Goal: Task Accomplishment & Management: Manage account settings

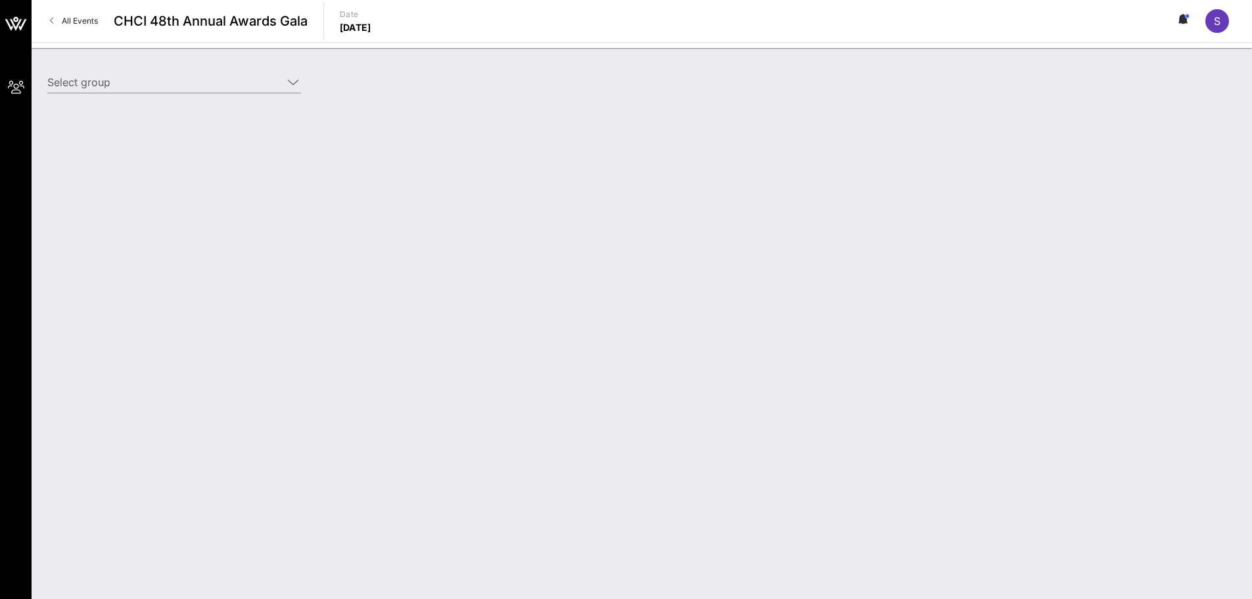
type input "[PERSON_NAME] for Congress ([PERSON_NAME] for Congress) [[PERSON_NAME], [EMAIL_…"
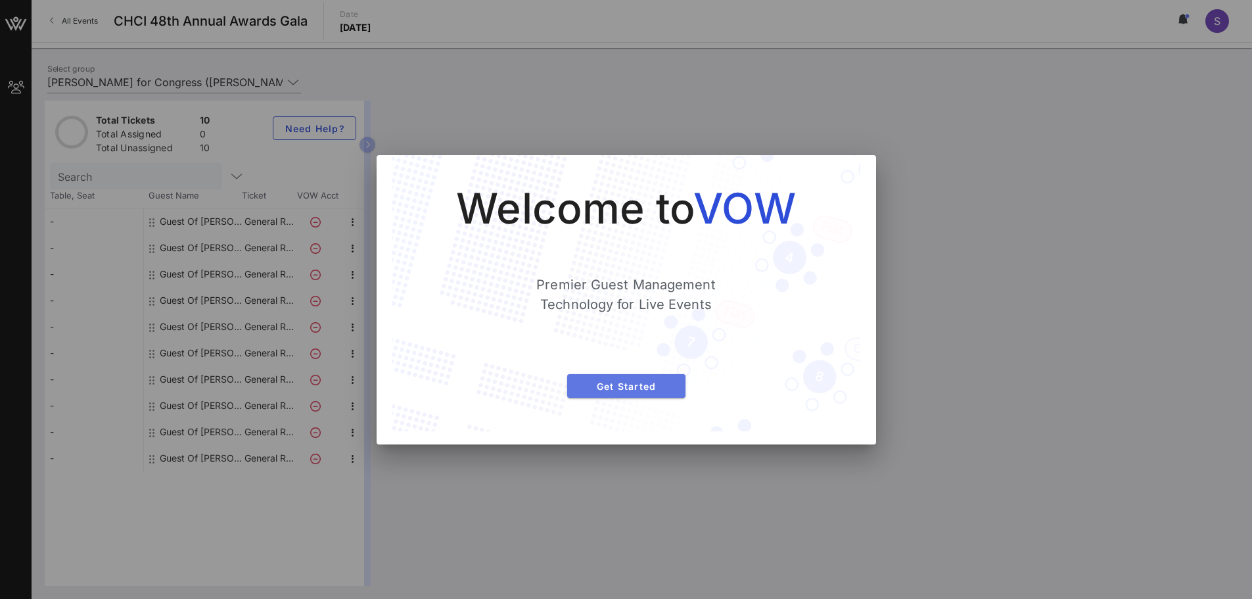
click at [662, 383] on span "Get Started" at bounding box center [626, 386] width 97 height 11
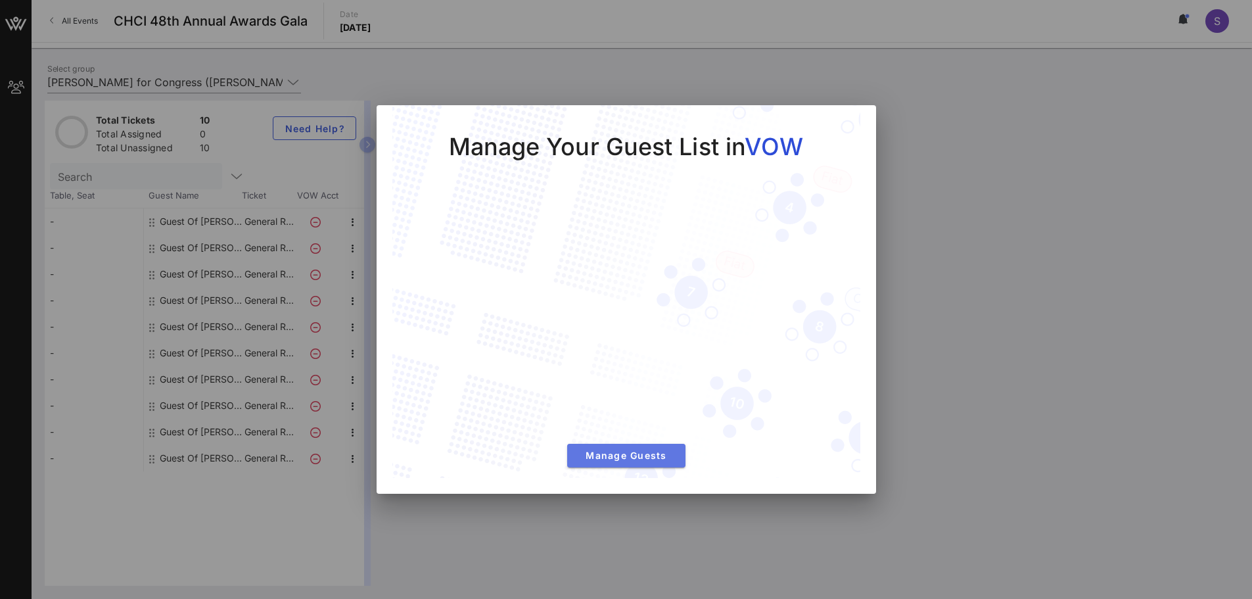
click at [650, 448] on button "Manage Guests" at bounding box center [626, 456] width 118 height 24
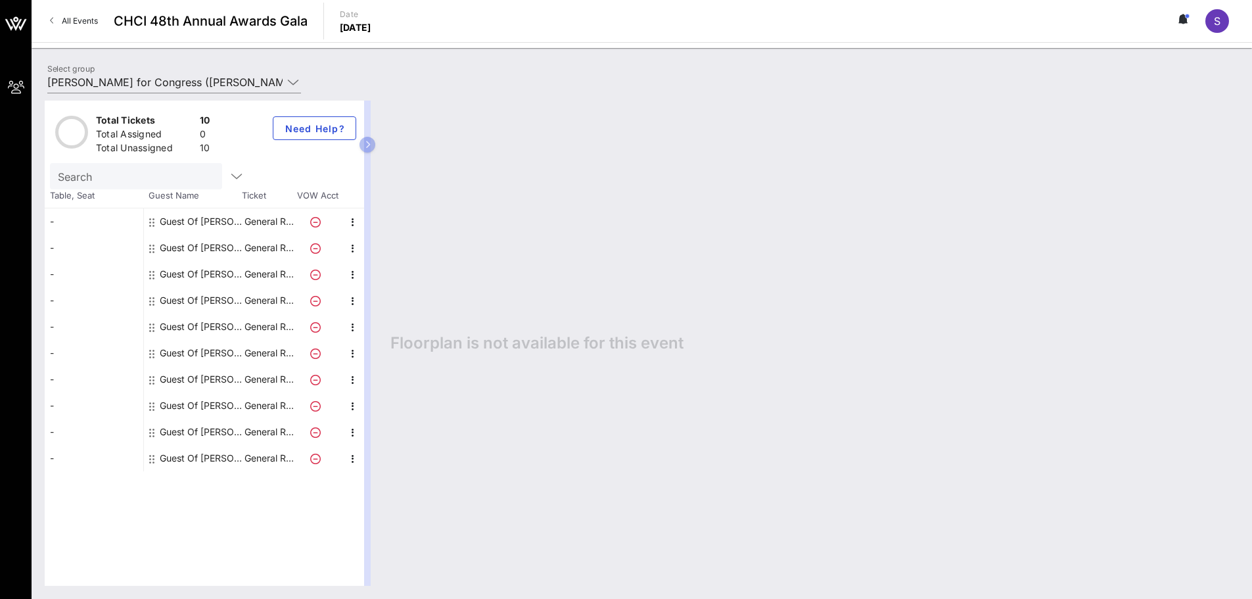
click at [315, 222] on icon at bounding box center [315, 222] width 11 height 11
click at [369, 150] on button "button" at bounding box center [367, 145] width 16 height 16
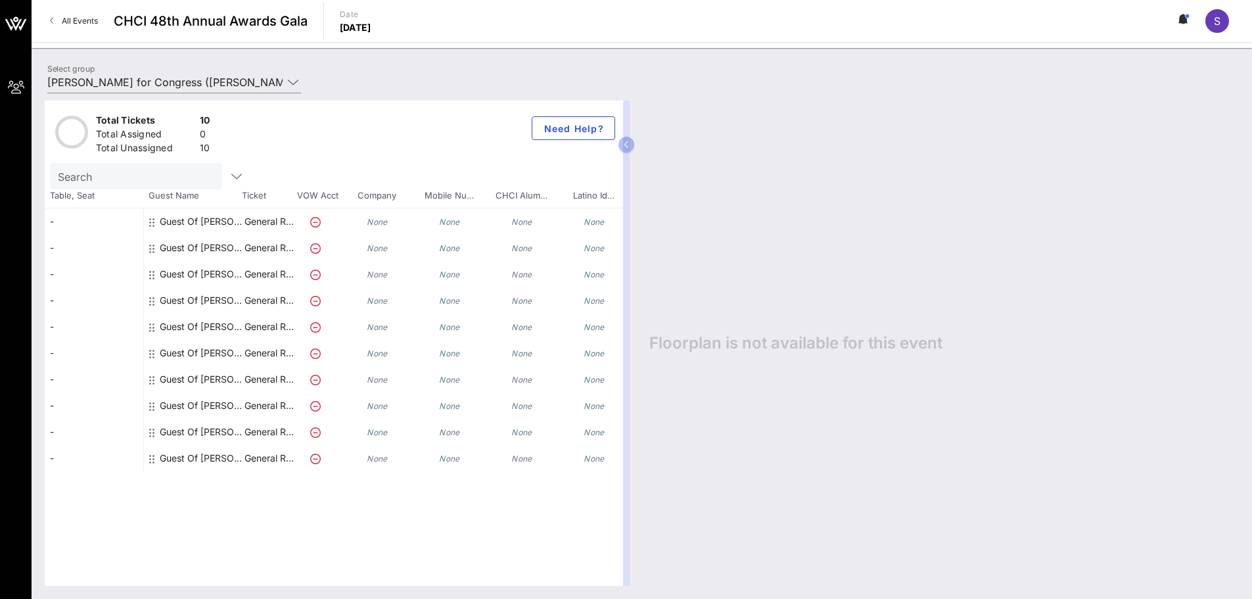
click at [557, 225] on div "None" at bounding box center [522, 221] width 72 height 26
click at [284, 223] on p "General R…" at bounding box center [269, 221] width 53 height 26
click at [216, 220] on div "Guest Of [PERSON_NAME] for Congress" at bounding box center [201, 221] width 83 height 26
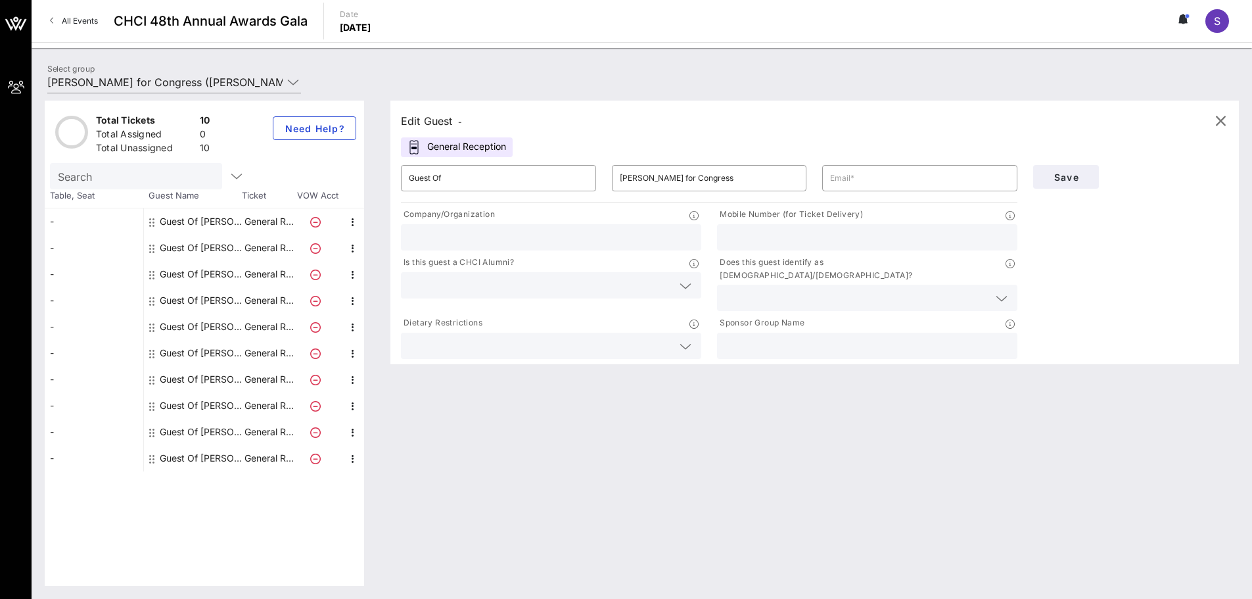
click at [463, 239] on input "text" at bounding box center [551, 237] width 285 height 17
click at [490, 180] on input "Guest Of" at bounding box center [498, 178] width 179 height 21
click at [244, 220] on p "General R…" at bounding box center [269, 221] width 53 height 26
click at [312, 223] on icon at bounding box center [315, 222] width 11 height 11
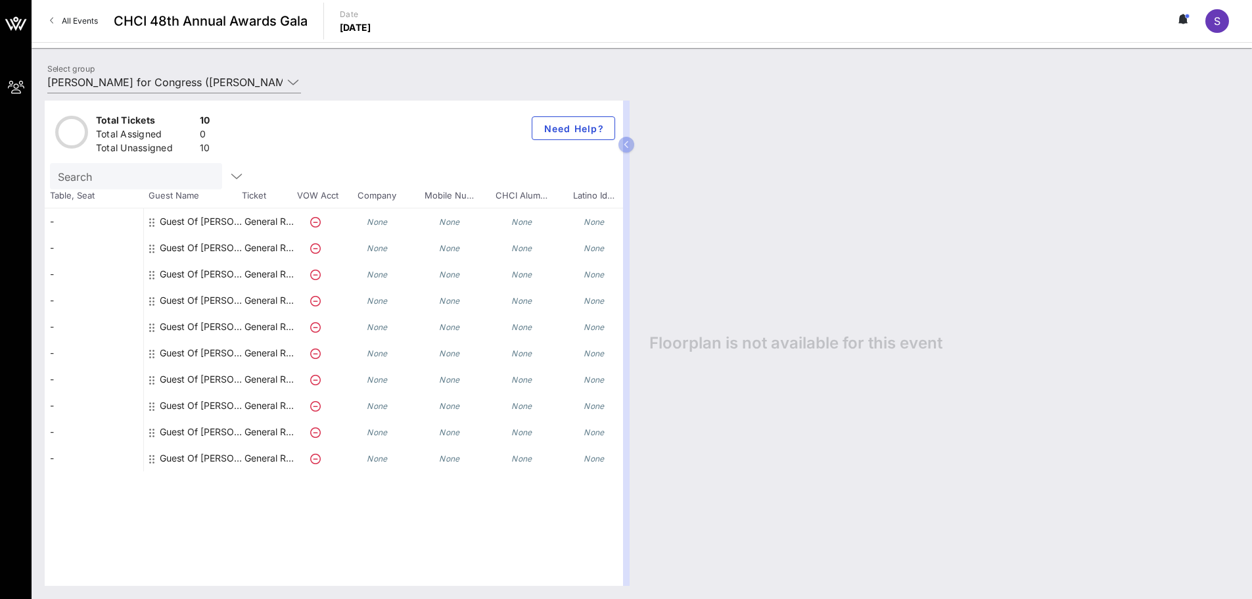
click at [191, 226] on div "Guest Of [PERSON_NAME] for Congress" at bounding box center [201, 221] width 83 height 26
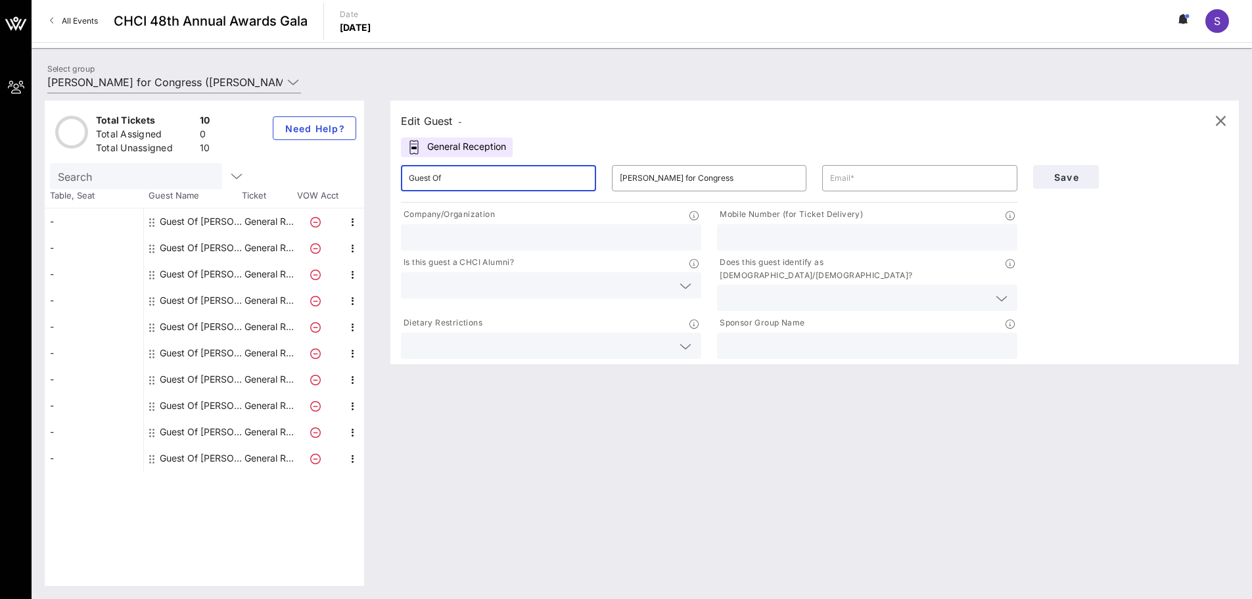
click at [544, 177] on input "Guest Of" at bounding box center [498, 178] width 179 height 21
drag, startPoint x: 545, startPoint y: 177, endPoint x: 258, endPoint y: 173, distance: 287.9
click at [258, 173] on div "Total Tickets 10 Total Assigned 0 Total Unassigned 10 Need Help? Search Table, …" at bounding box center [642, 343] width 1194 height 485
click at [464, 174] on input "text" at bounding box center [498, 178] width 179 height 21
paste input "[PERSON_NAME]"
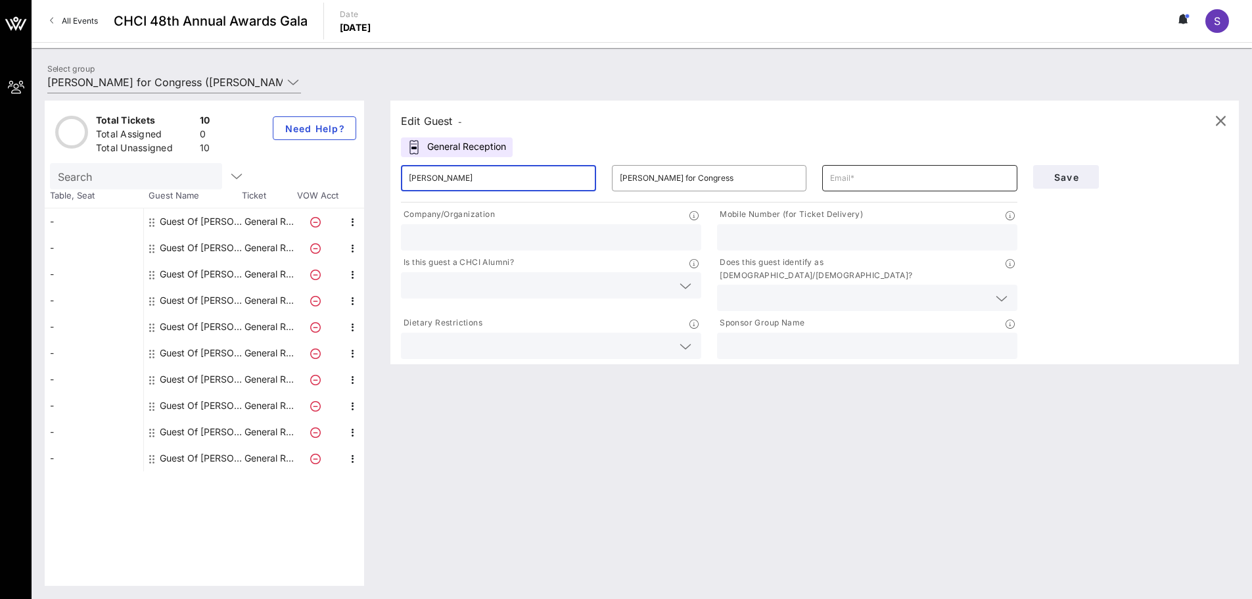
type input "[PERSON_NAME]"
click at [869, 181] on input "text" at bounding box center [919, 178] width 179 height 21
click at [832, 180] on input "text" at bounding box center [919, 178] width 179 height 21
paste input "[EMAIL_ADDRESS][DOMAIN_NAME]"
type input "[EMAIL_ADDRESS][DOMAIN_NAME]"
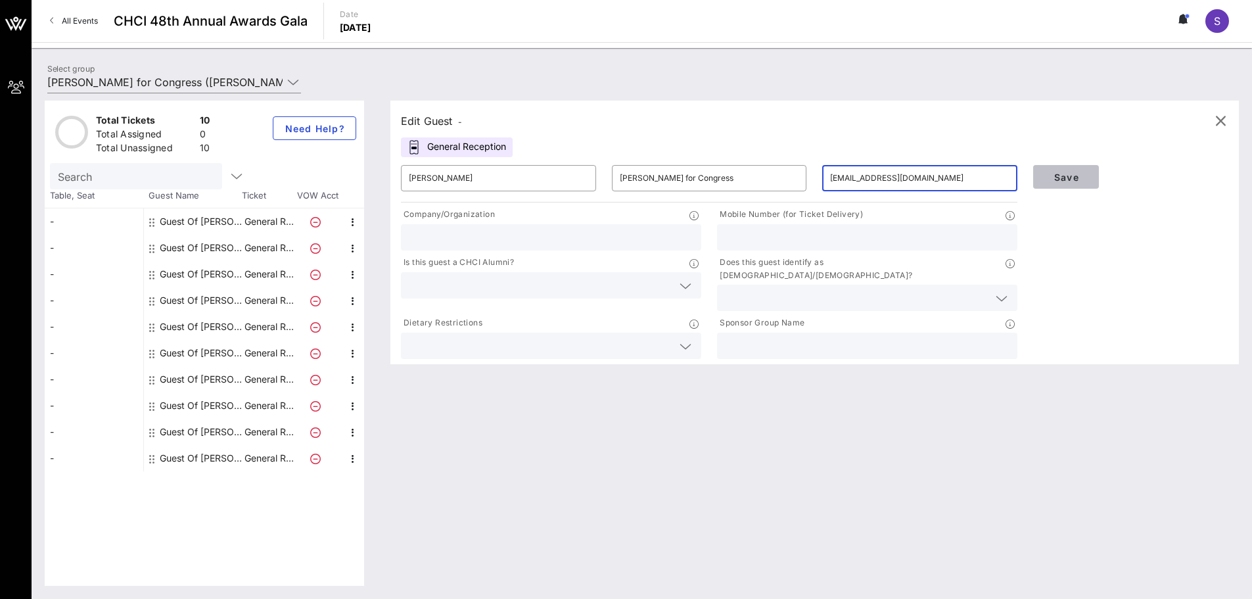
click at [1075, 187] on button "Save" at bounding box center [1066, 177] width 66 height 24
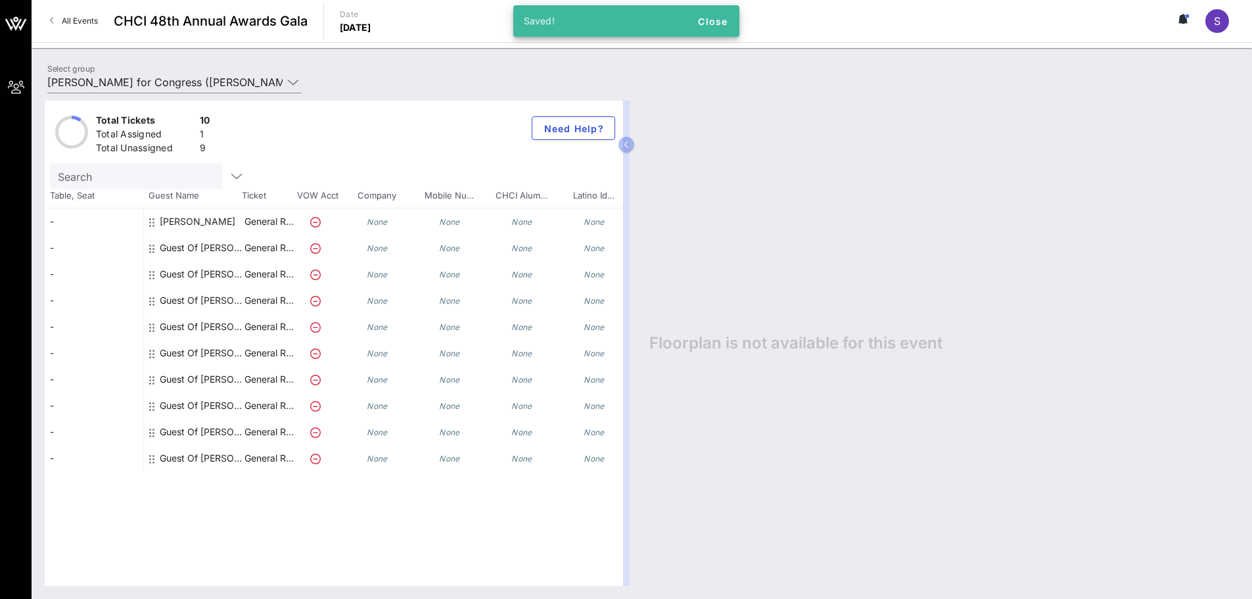
click at [310, 221] on div at bounding box center [318, 221] width 46 height 26
drag, startPoint x: 321, startPoint y: 223, endPoint x: 264, endPoint y: 225, distance: 57.2
click at [321, 223] on div at bounding box center [318, 221] width 46 height 26
click at [246, 222] on p "General R…" at bounding box center [269, 221] width 53 height 26
click at [205, 220] on div "[PERSON_NAME]" at bounding box center [198, 221] width 76 height 26
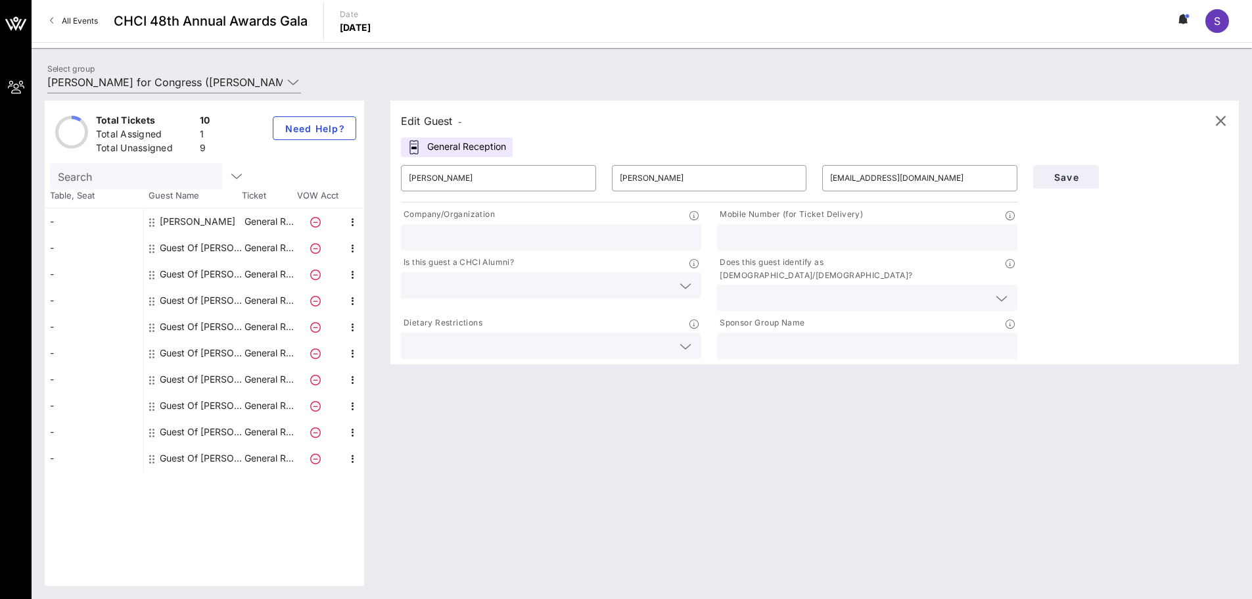
click at [515, 231] on input "text" at bounding box center [551, 237] width 285 height 17
type input "America's Voice"
click at [1089, 176] on button "Save" at bounding box center [1066, 177] width 66 height 24
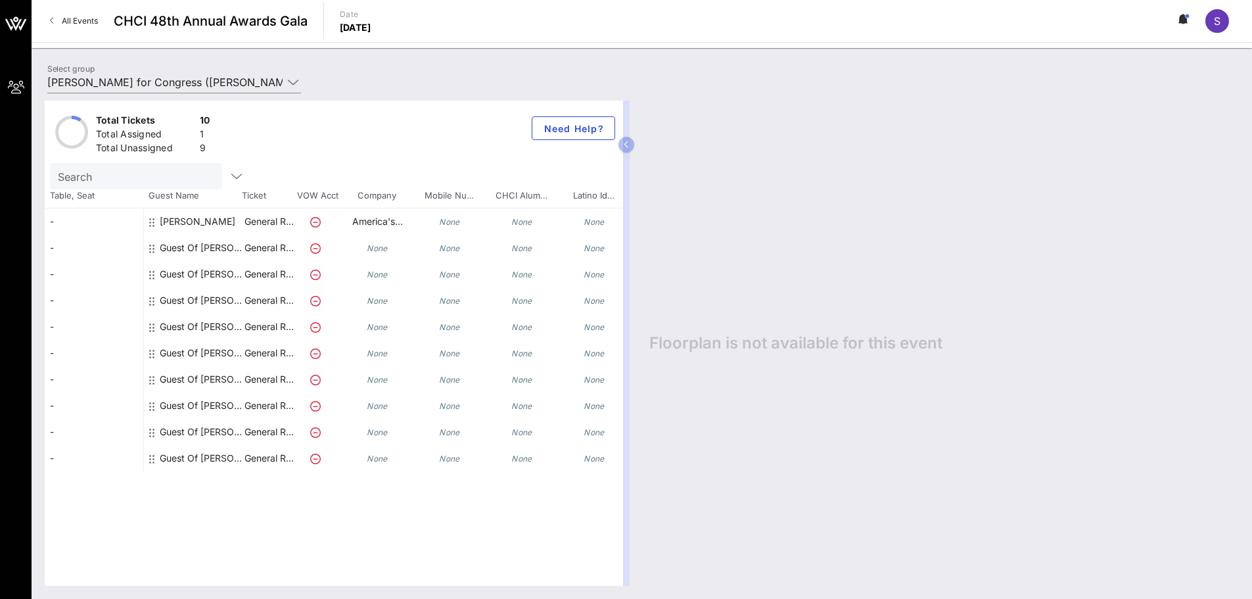
click at [318, 252] on icon at bounding box center [315, 248] width 11 height 11
click at [315, 248] on icon at bounding box center [315, 248] width 11 height 11
click at [277, 251] on p "General R…" at bounding box center [269, 248] width 53 height 26
click at [319, 247] on icon at bounding box center [315, 248] width 11 height 11
click at [376, 250] on icon "None" at bounding box center [377, 248] width 21 height 10
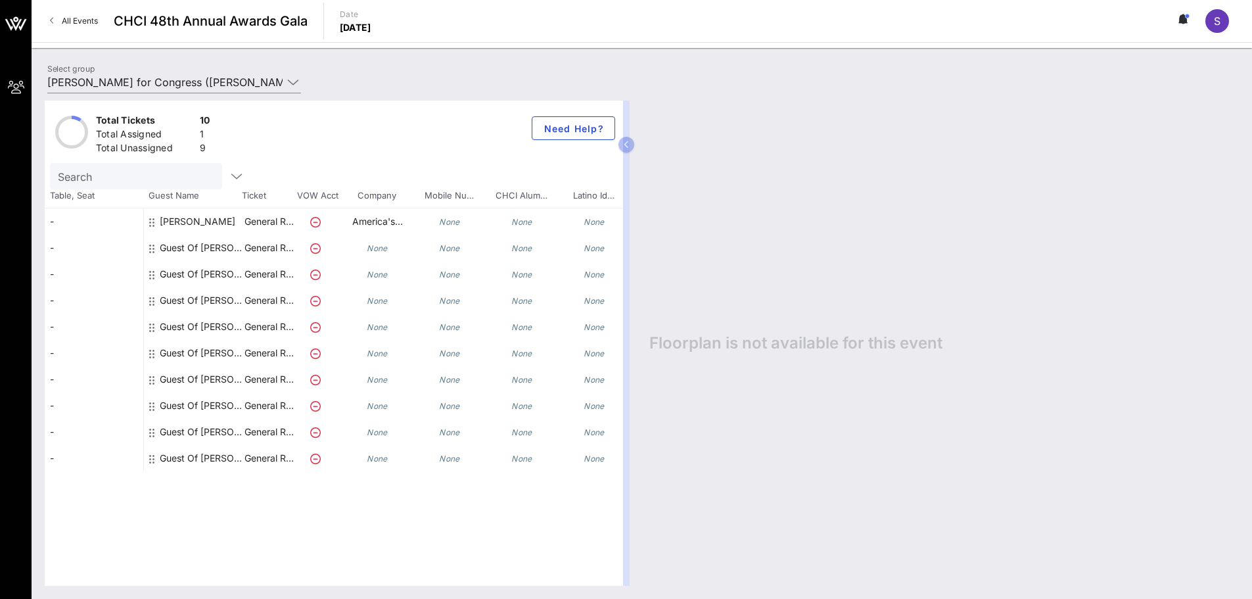
click at [380, 247] on icon "None" at bounding box center [377, 248] width 21 height 10
click at [235, 249] on div "Guest Of [PERSON_NAME] for Congress" at bounding box center [201, 248] width 83 height 26
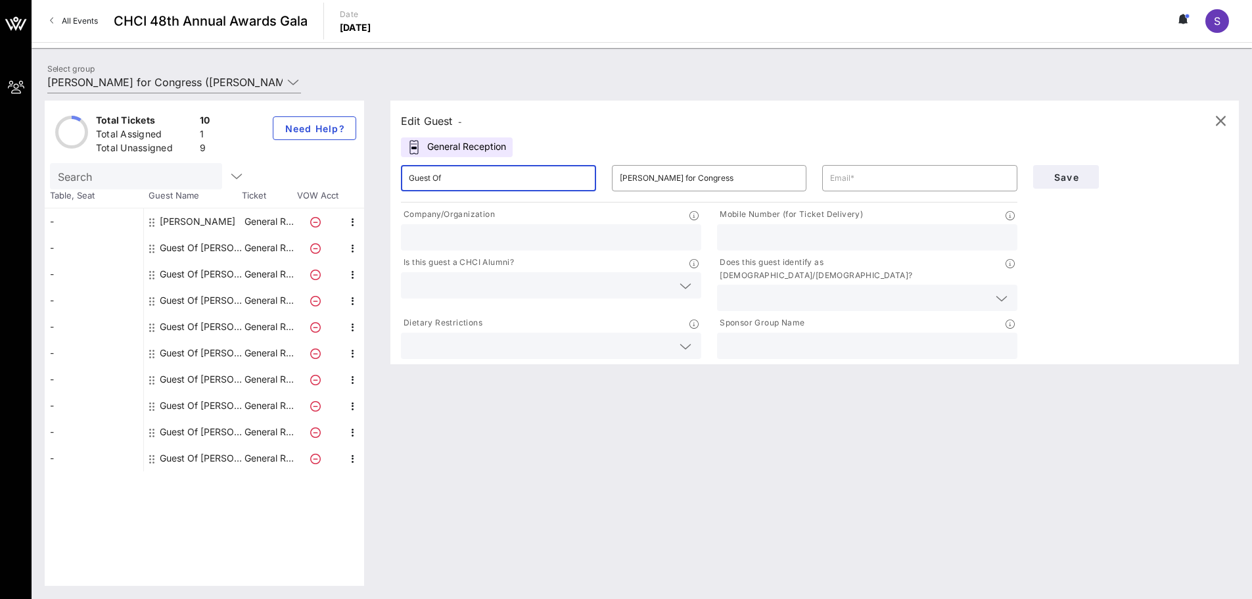
click at [483, 180] on input "Guest Of" at bounding box center [498, 178] width 179 height 21
click at [322, 172] on div "Total Tickets 10 Total Assigned 1 Total Unassigned 9 Need Help? Search Table, S…" at bounding box center [642, 343] width 1194 height 485
type input "[PERSON_NAME]"
click at [896, 179] on input "text" at bounding box center [919, 178] width 179 height 21
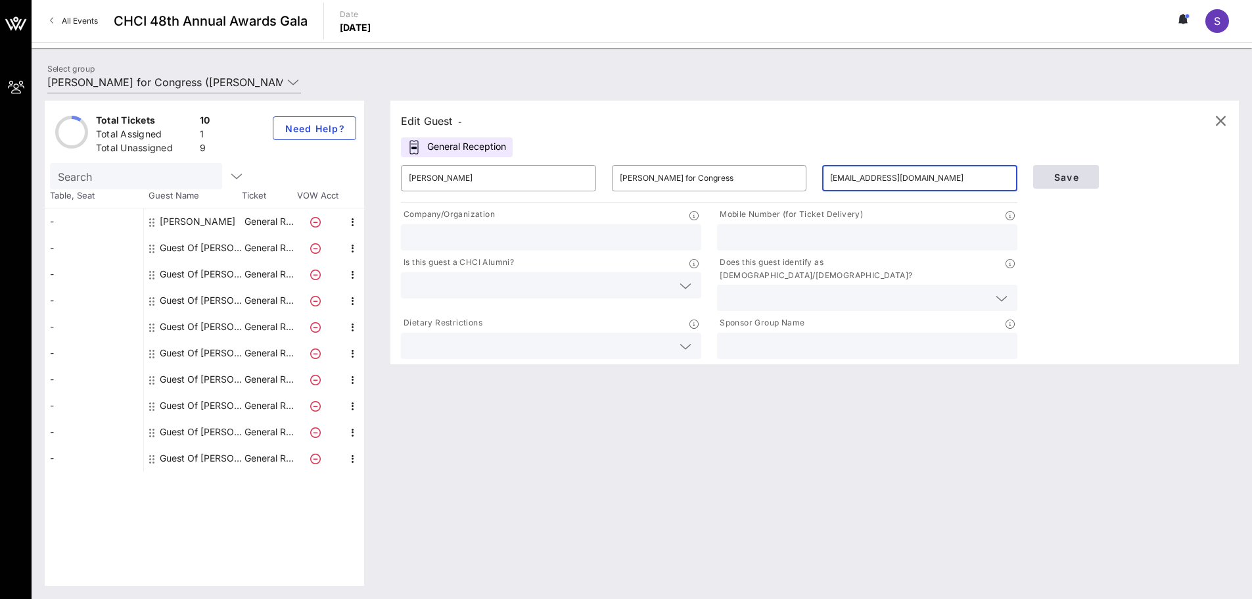
type input "[EMAIL_ADDRESS][DOMAIN_NAME]"
click at [1055, 183] on button "Save" at bounding box center [1066, 177] width 66 height 24
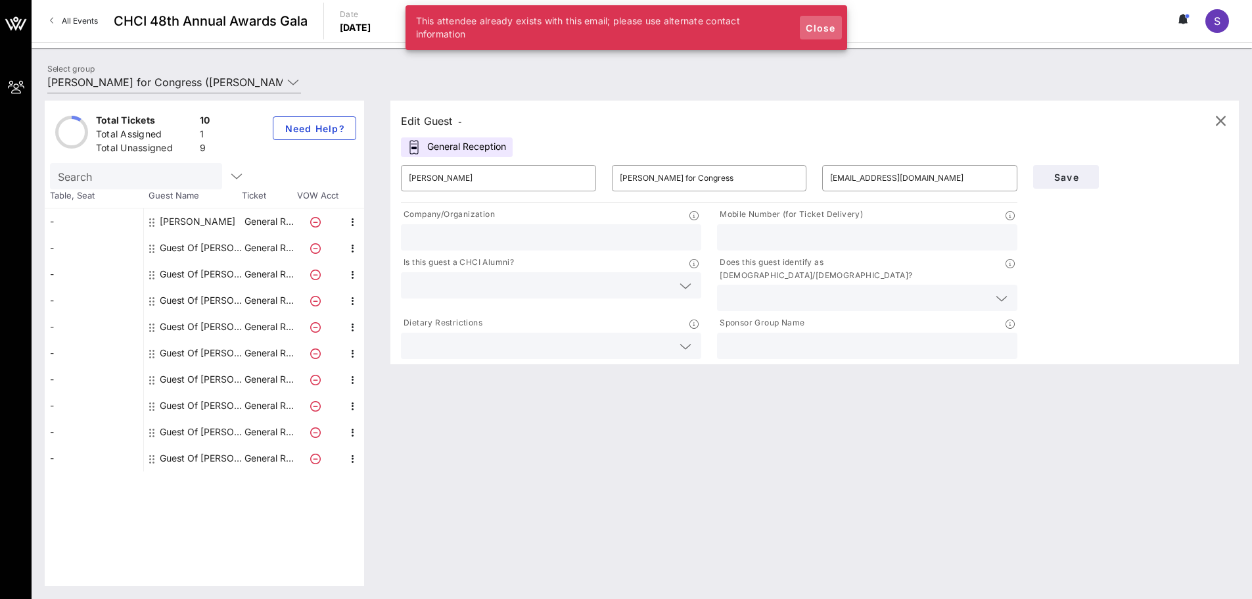
click at [823, 27] on span "Close" at bounding box center [821, 27] width 32 height 11
